Goal: Task Accomplishment & Management: Manage account settings

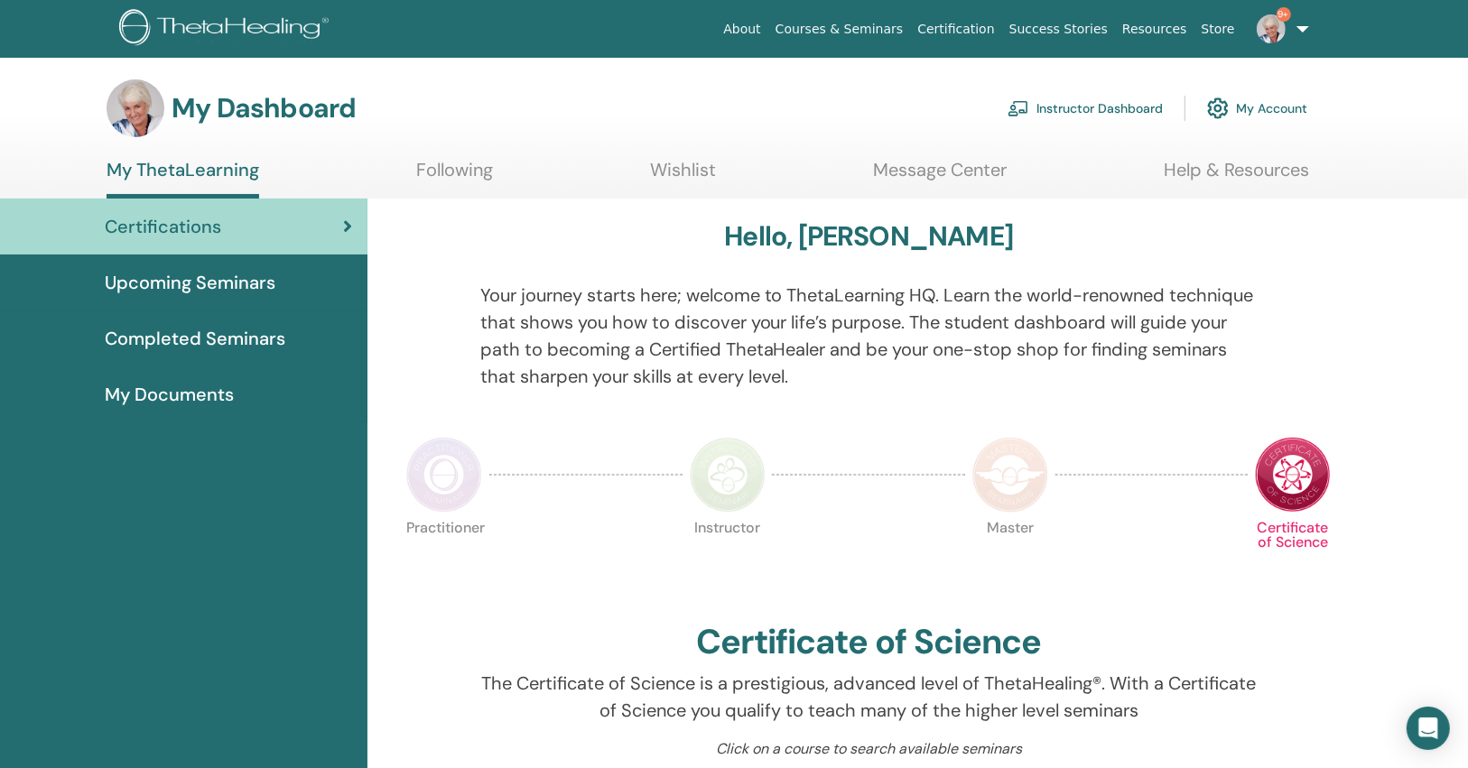
click at [1123, 122] on link "Instructor Dashboard" at bounding box center [1084, 108] width 155 height 40
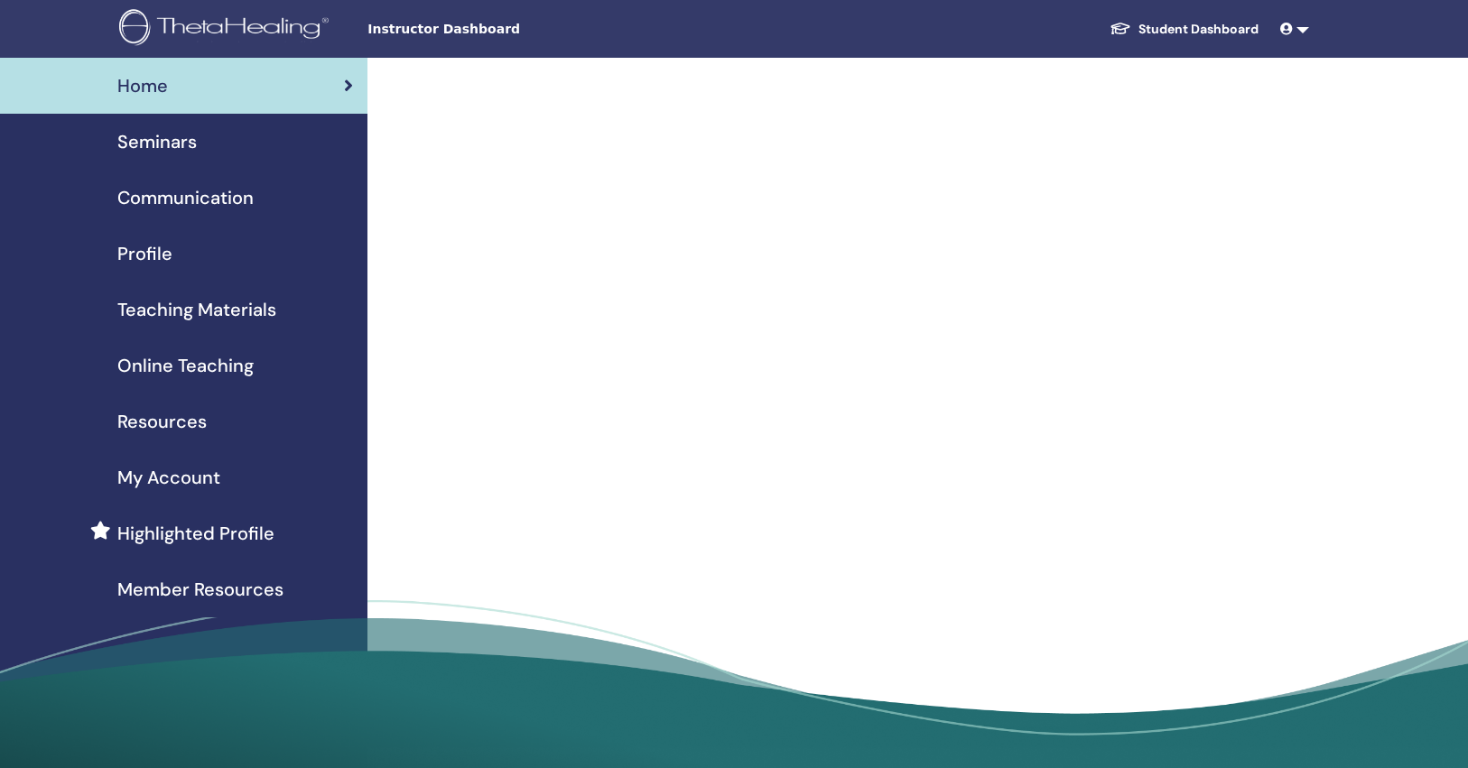
click at [1122, 102] on div at bounding box center [860, 293] width 894 height 470
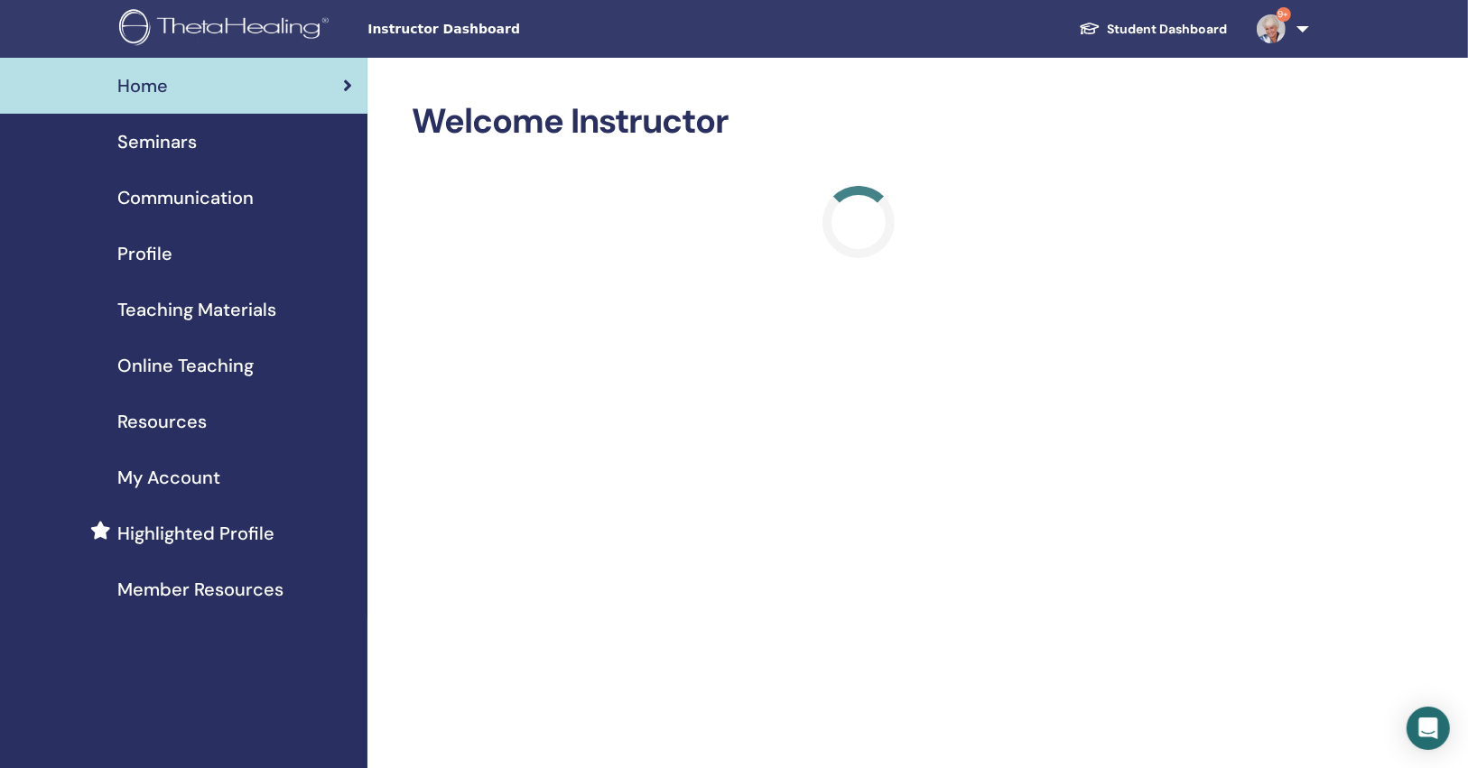
click at [280, 141] on div "Seminars" at bounding box center [183, 141] width 339 height 27
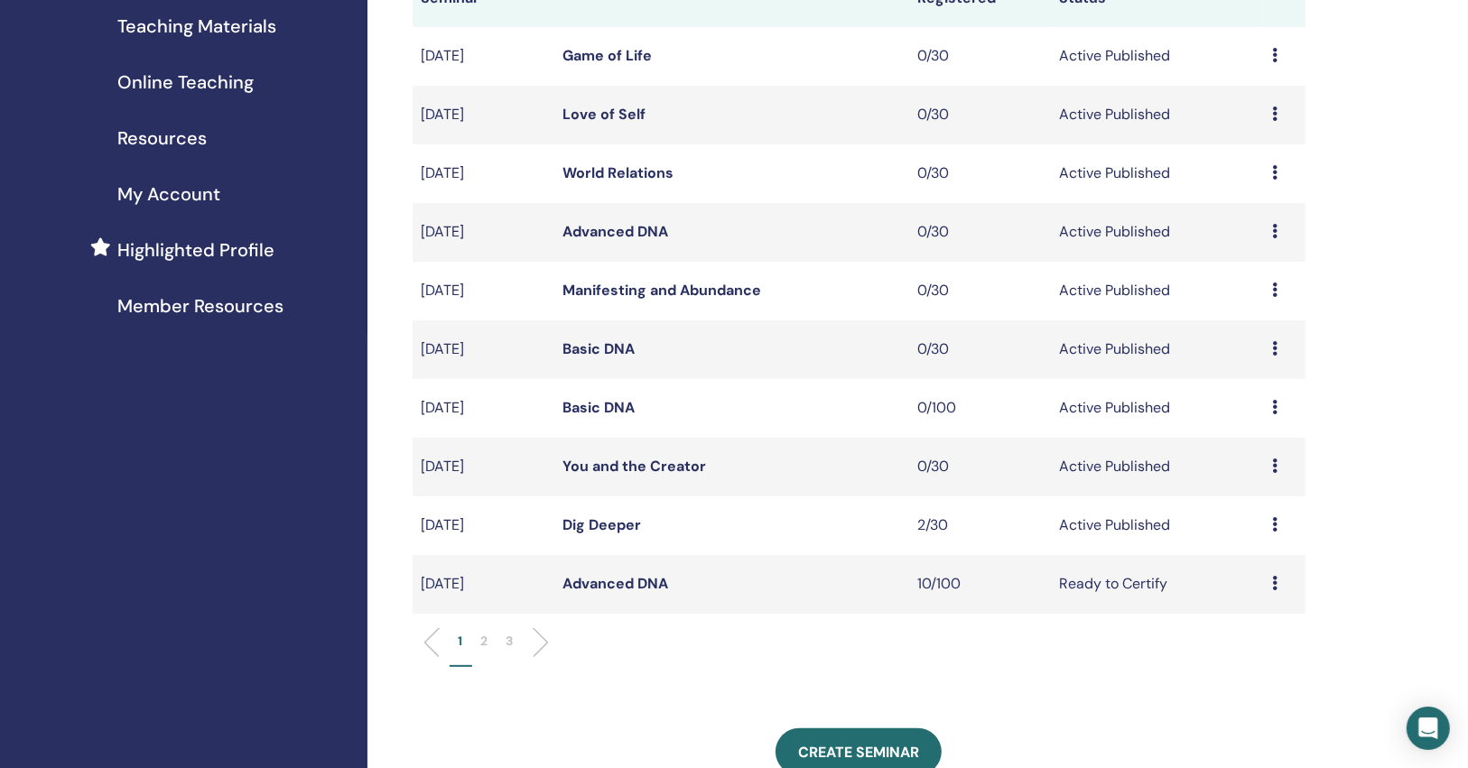
scroll to position [289, 0]
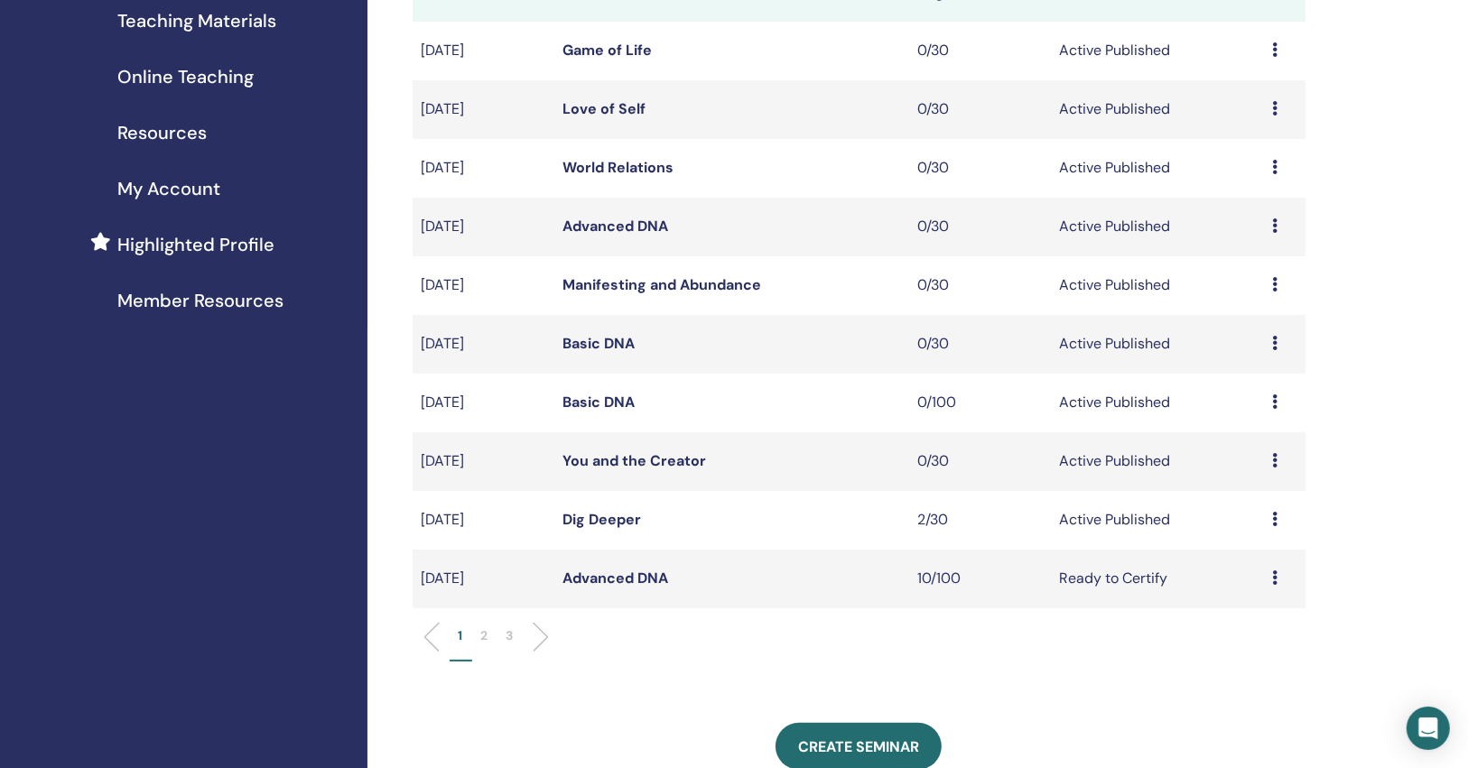
click at [484, 637] on p "2" at bounding box center [484, 636] width 7 height 19
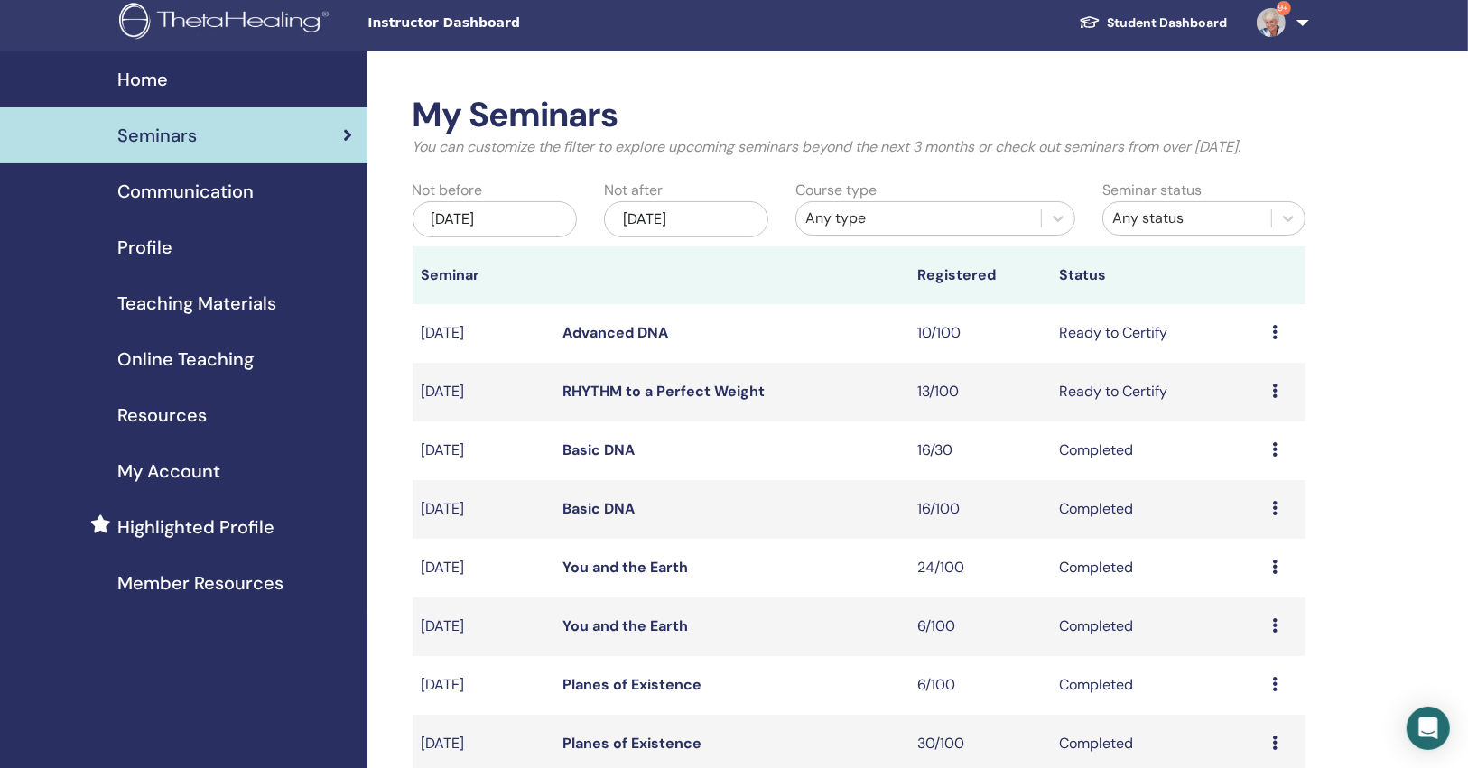
scroll to position [0, 0]
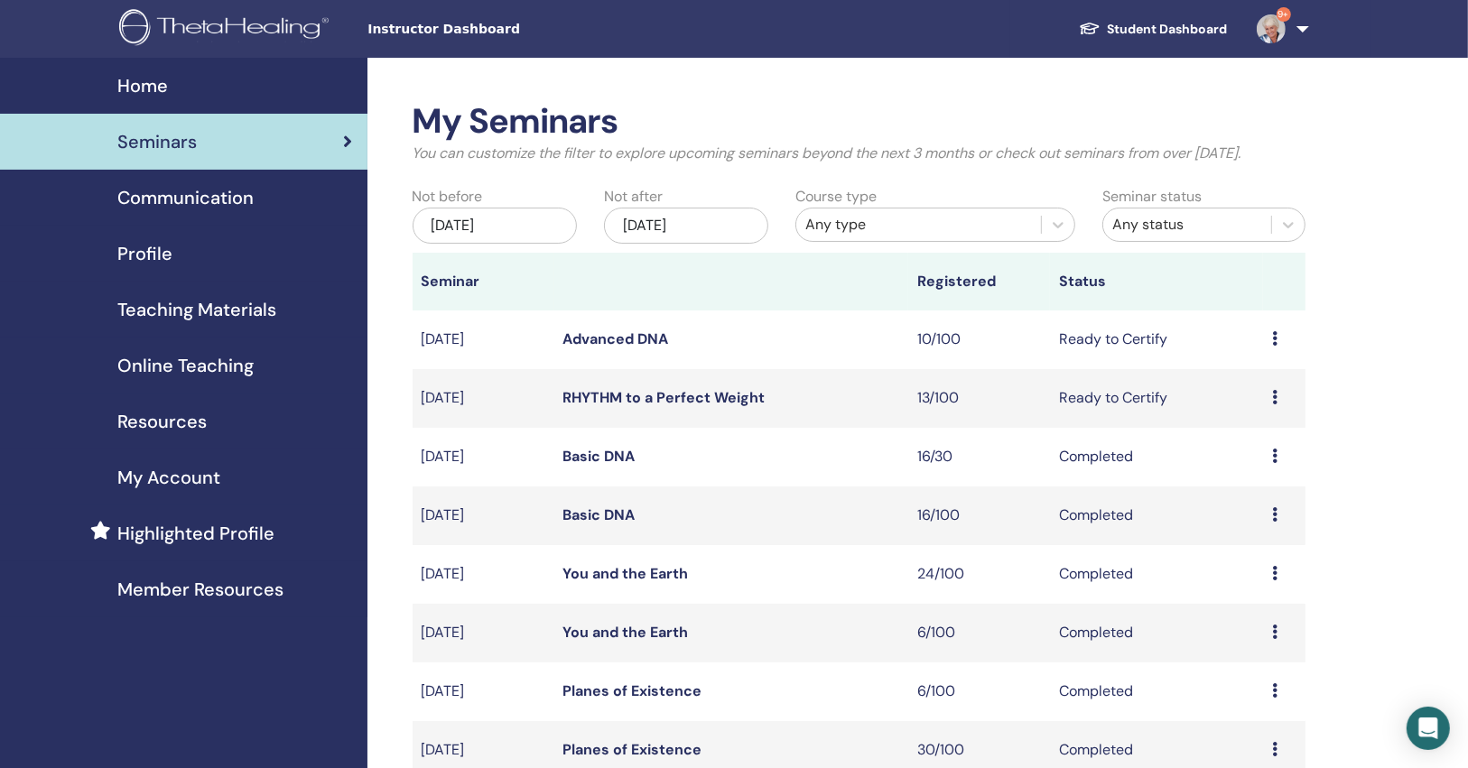
click at [823, 227] on div "Any type" at bounding box center [918, 225] width 227 height 22
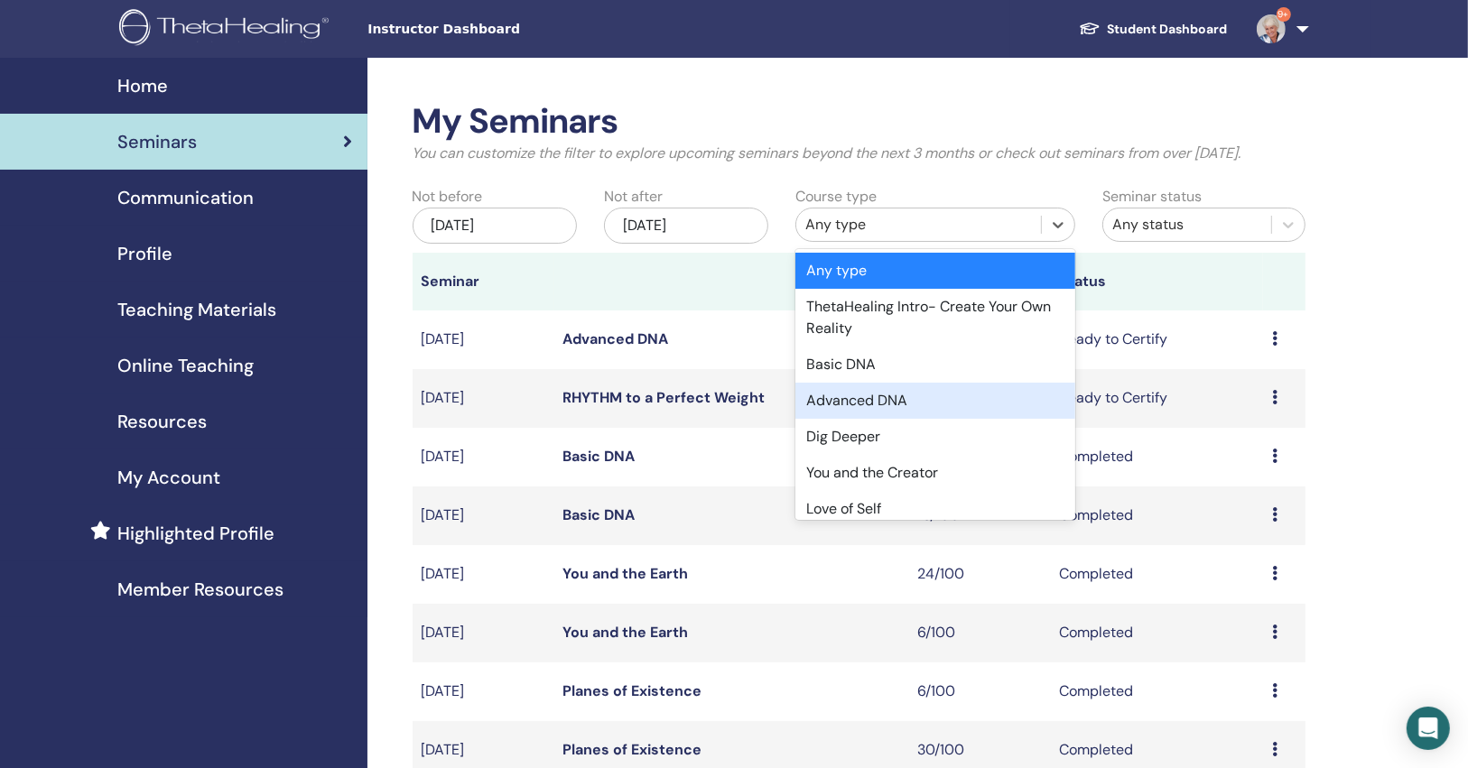
click at [853, 392] on div "Advanced DNA" at bounding box center [935, 401] width 280 height 36
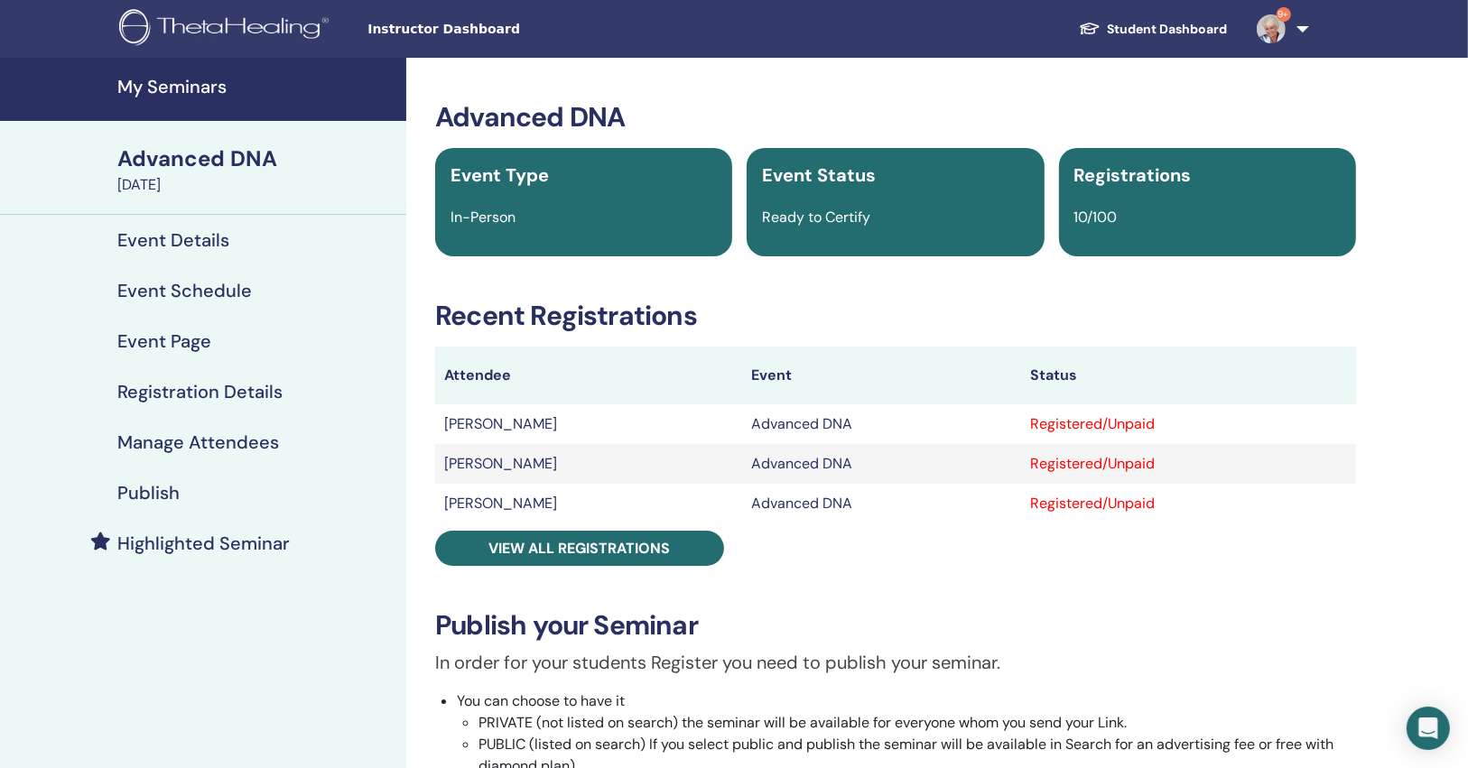
click at [253, 236] on div "Event Details" at bounding box center [202, 240] width 377 height 22
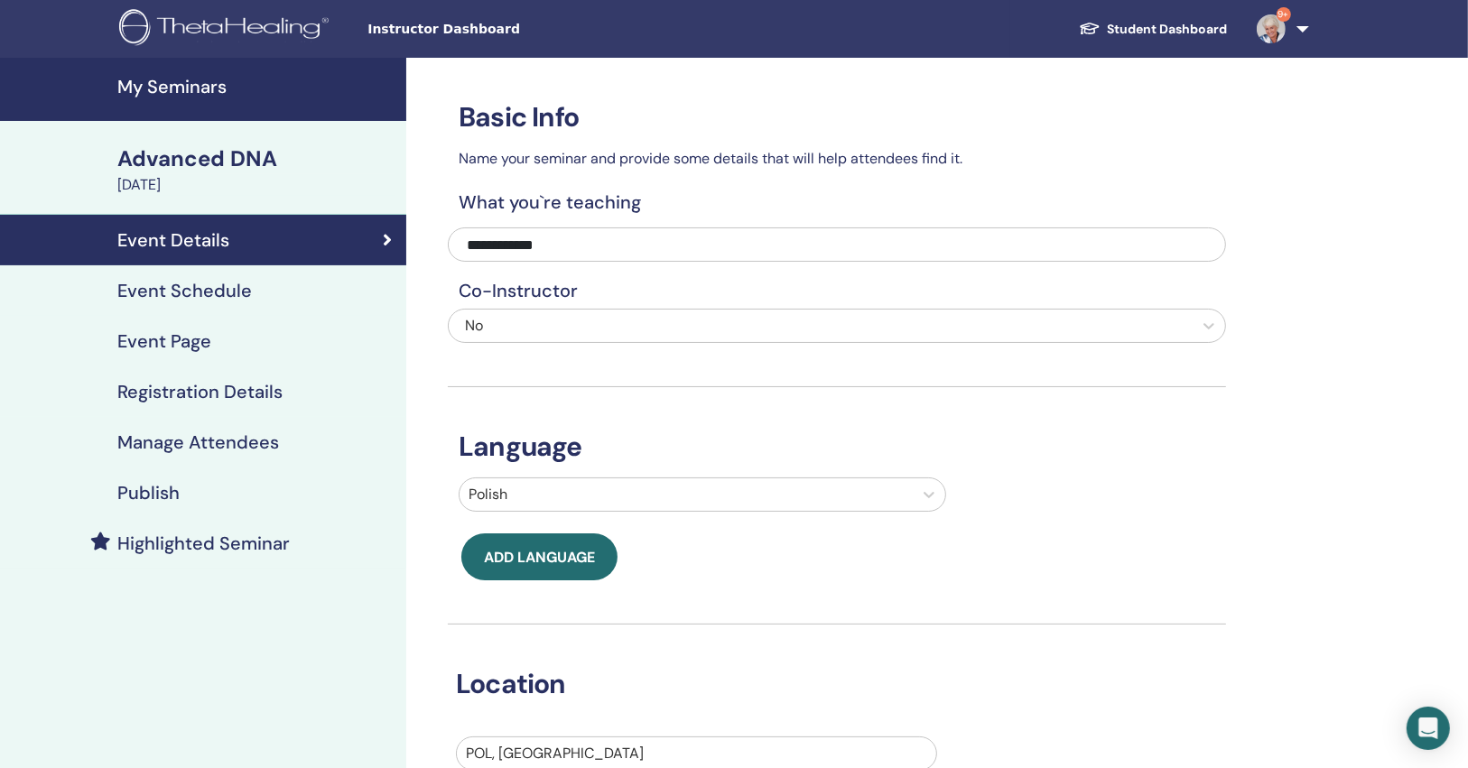
click at [273, 445] on h4 "Manage Attendees" at bounding box center [198, 443] width 162 height 22
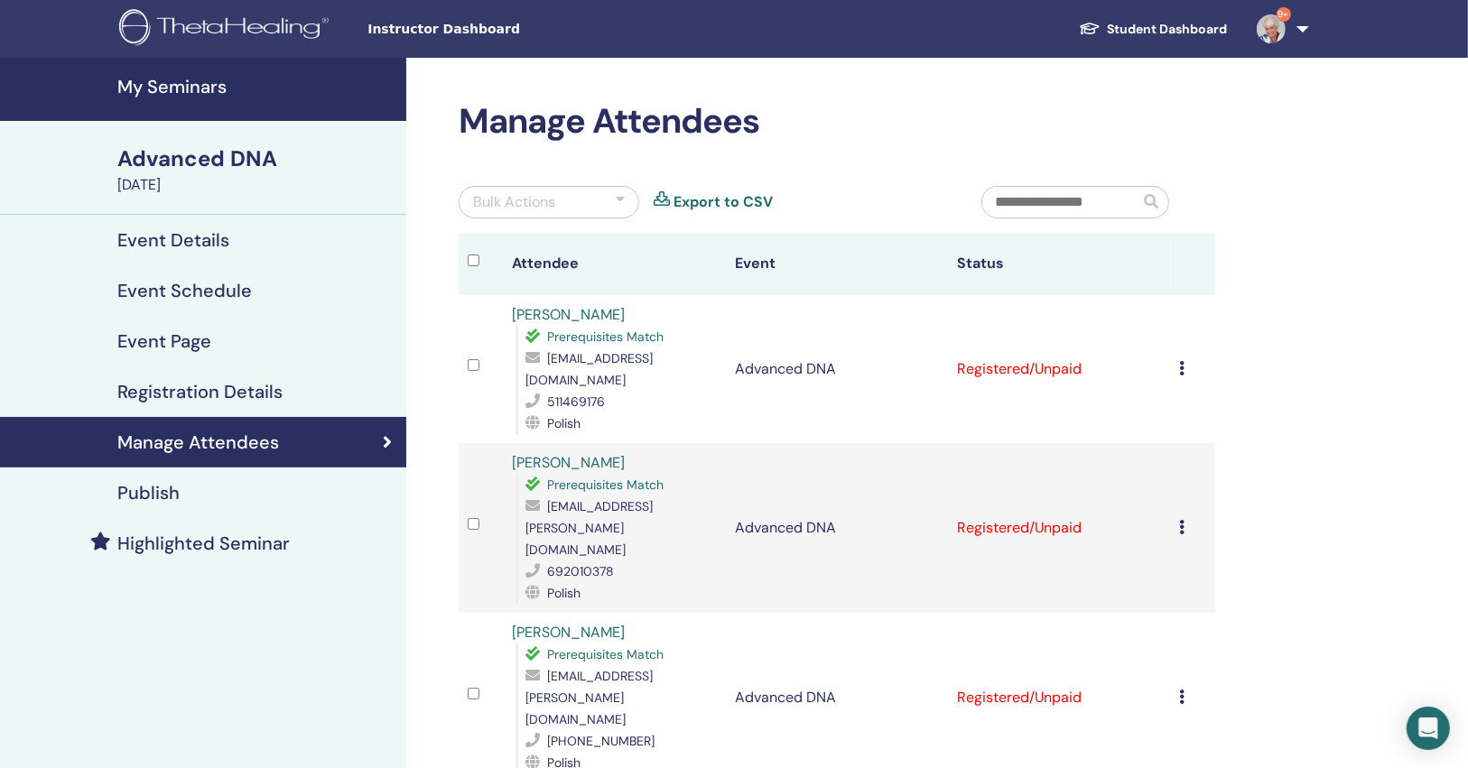
click at [195, 472] on link "Publish" at bounding box center [203, 493] width 406 height 51
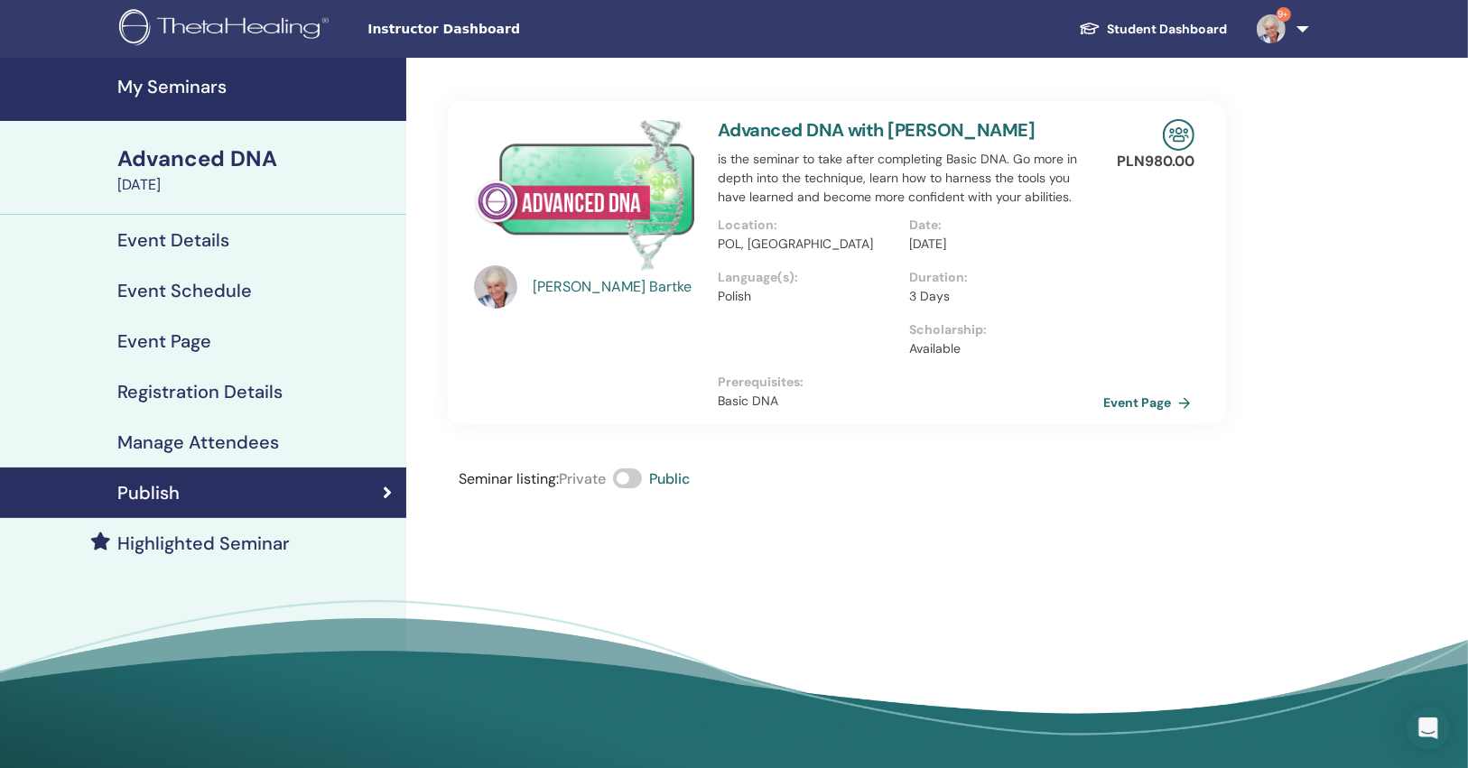
click at [1133, 408] on link "Event Page" at bounding box center [1150, 402] width 95 height 27
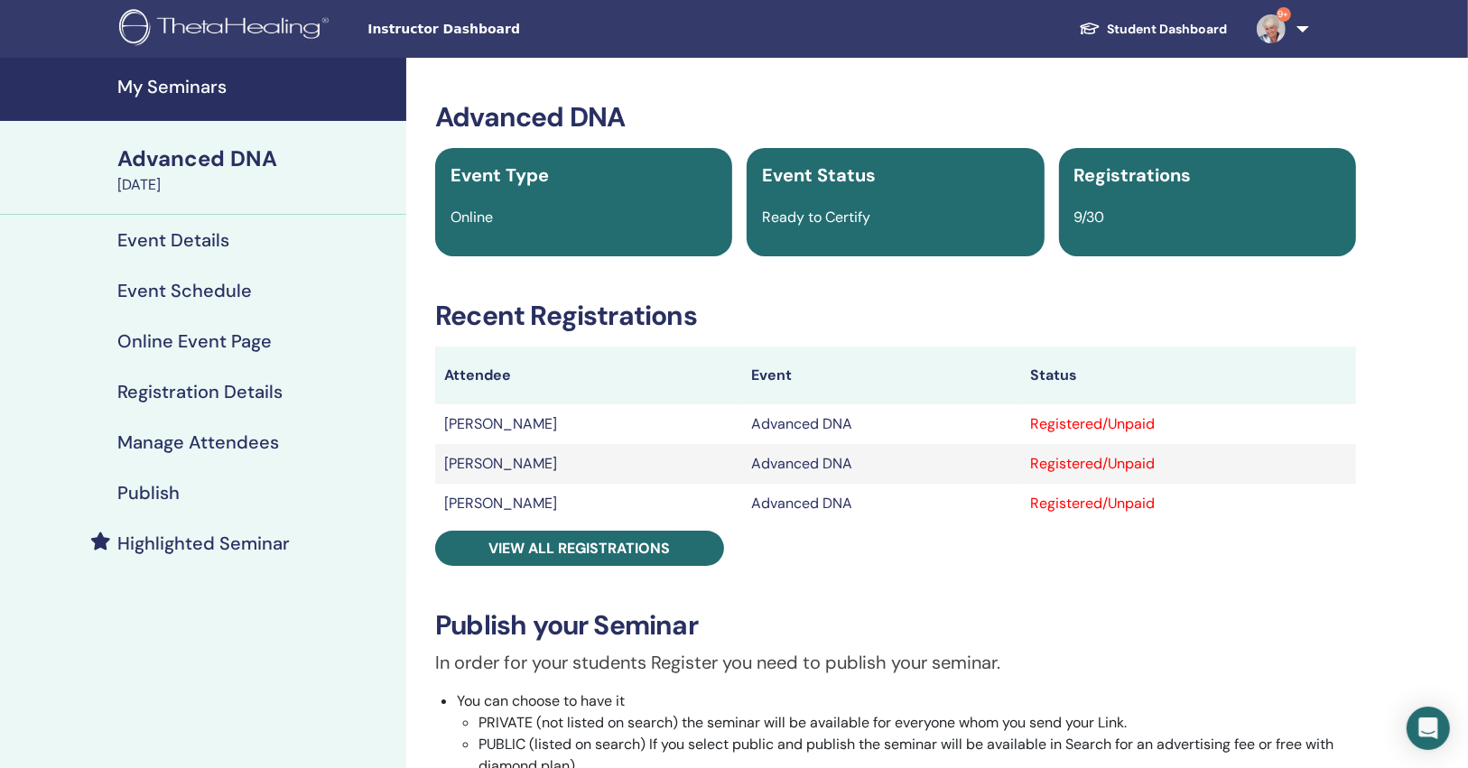
click at [241, 444] on h4 "Manage Attendees" at bounding box center [198, 443] width 162 height 22
